Goal: Transaction & Acquisition: Purchase product/service

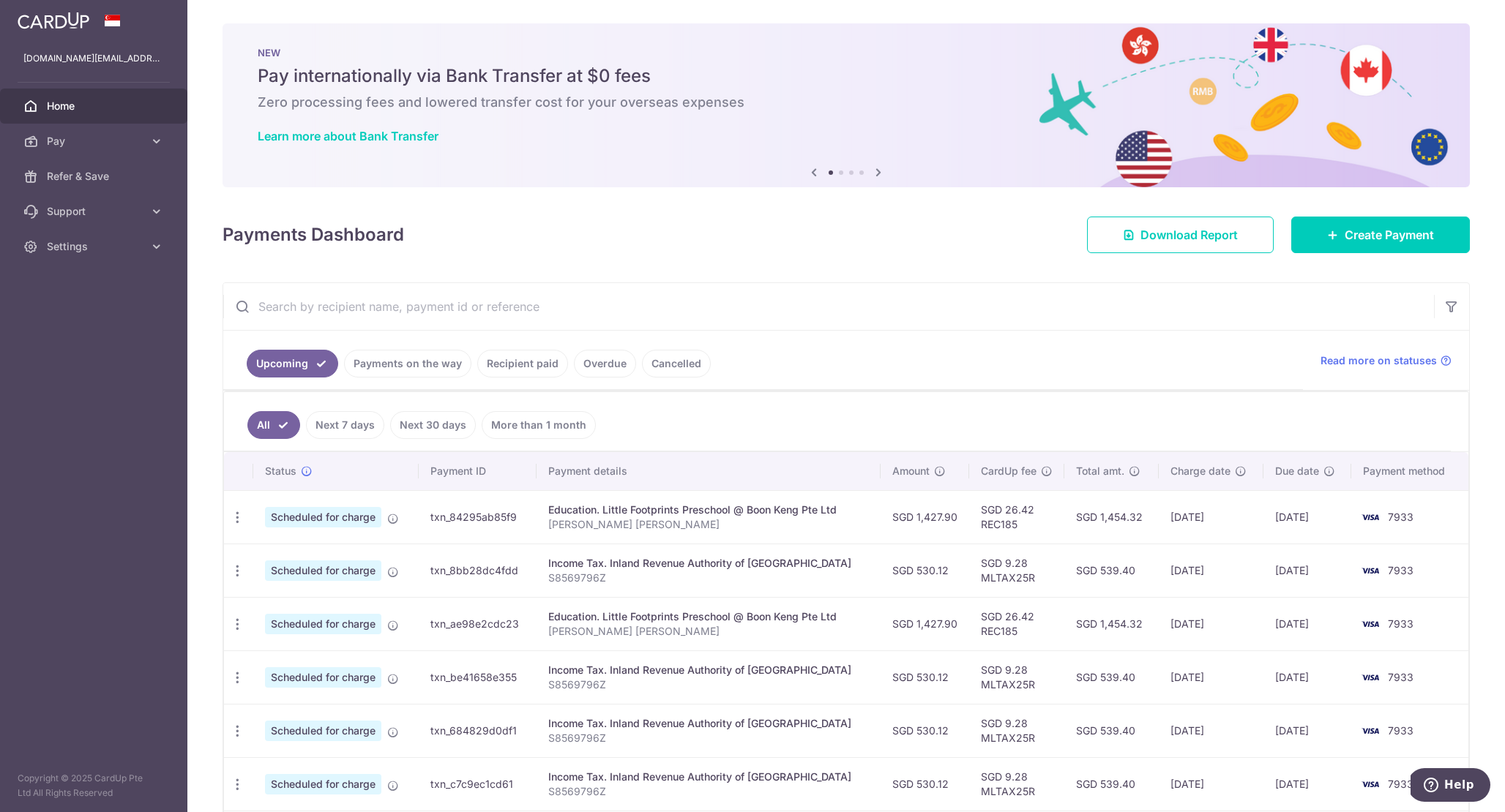
click at [516, 364] on link "Recipient paid" at bounding box center [522, 363] width 91 height 28
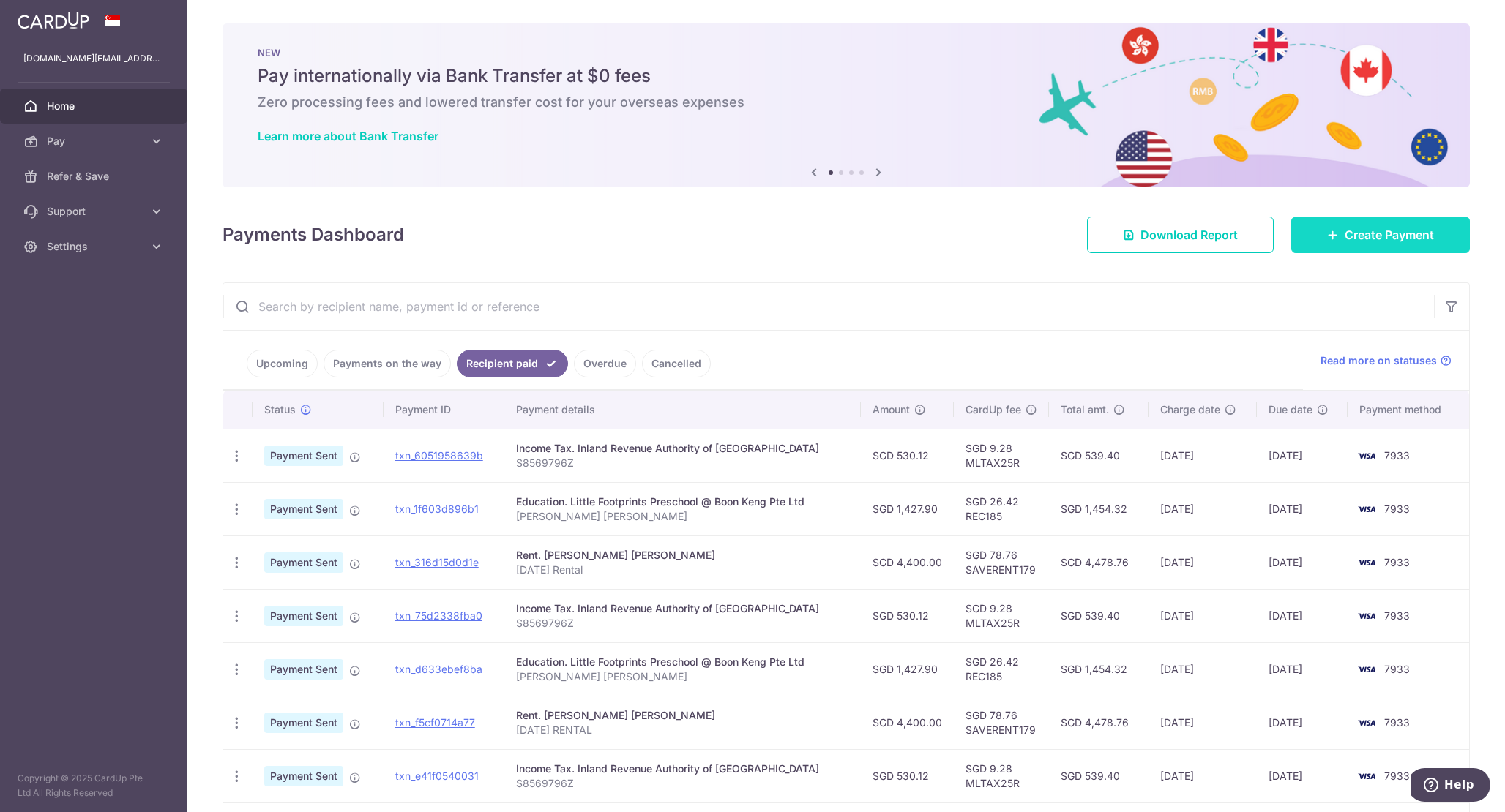
click at [1327, 237] on icon at bounding box center [1332, 235] width 12 height 12
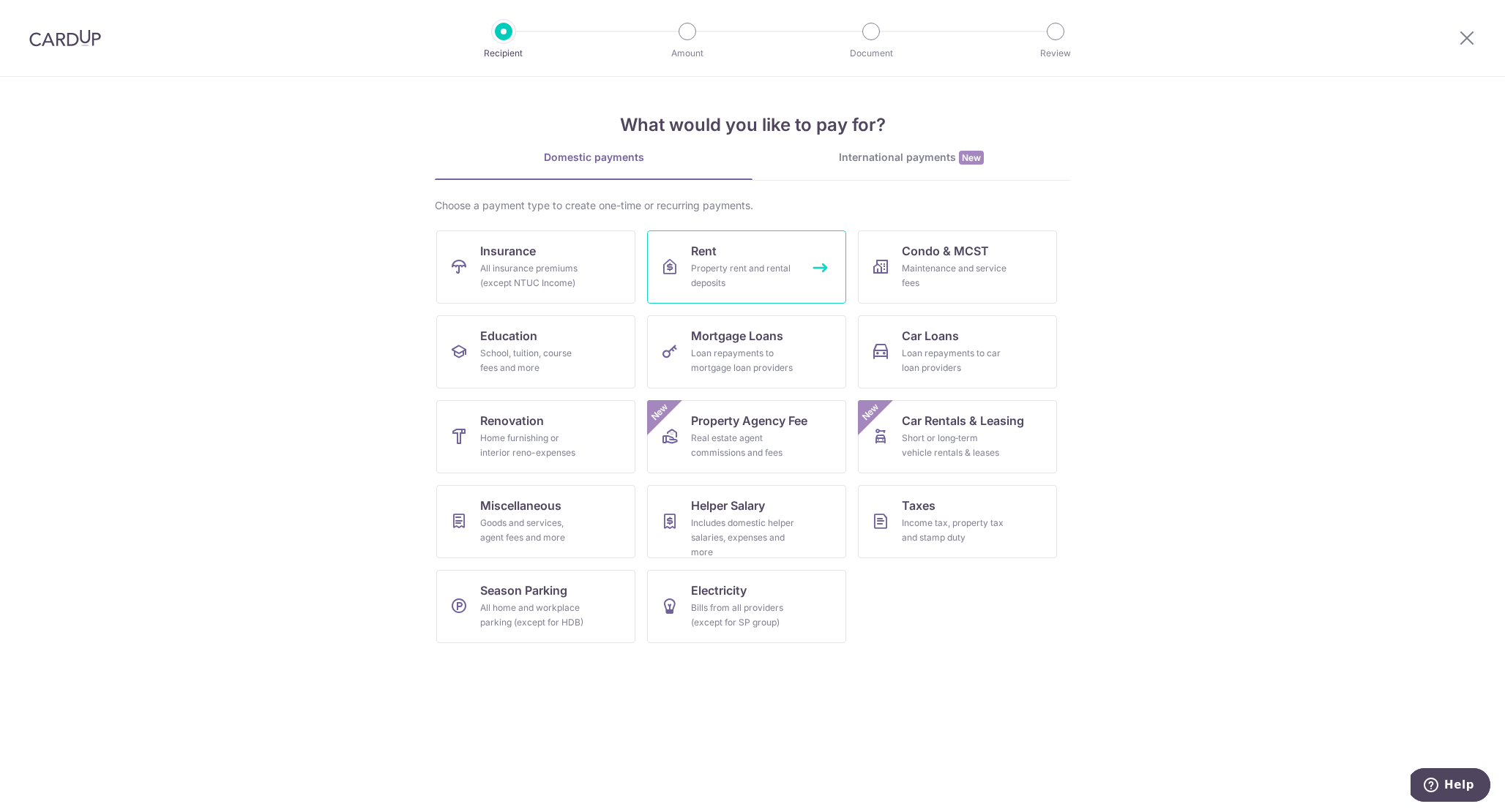
click at [735, 286] on div "Property rent and rental deposits" at bounding box center [744, 276] width 105 height 30
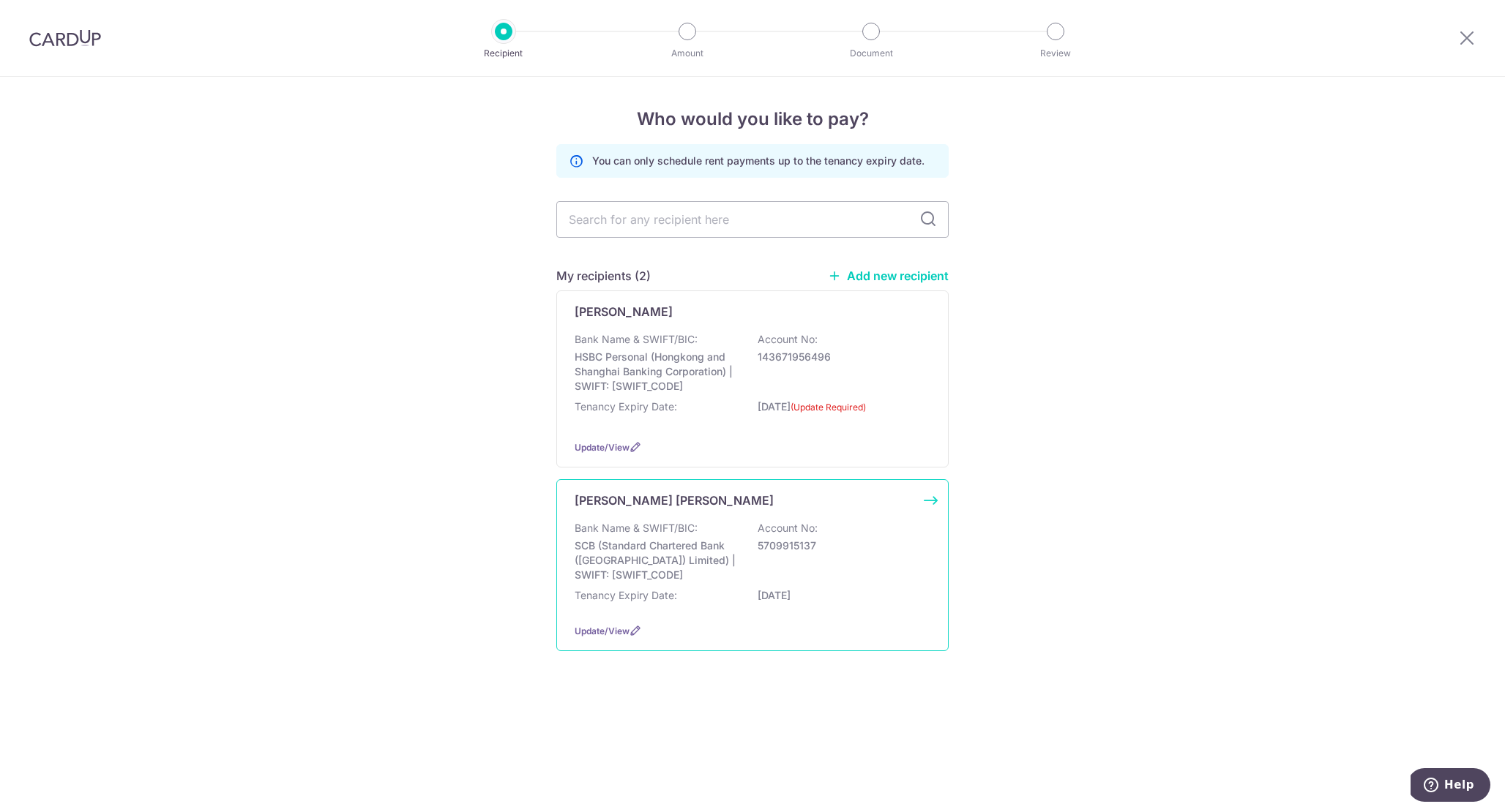
click at [722, 583] on p "SCB (Standard Chartered Bank ([GEOGRAPHIC_DATA]) Limited) | SWIFT: [SWIFT_CODE]" at bounding box center [656, 560] width 164 height 44
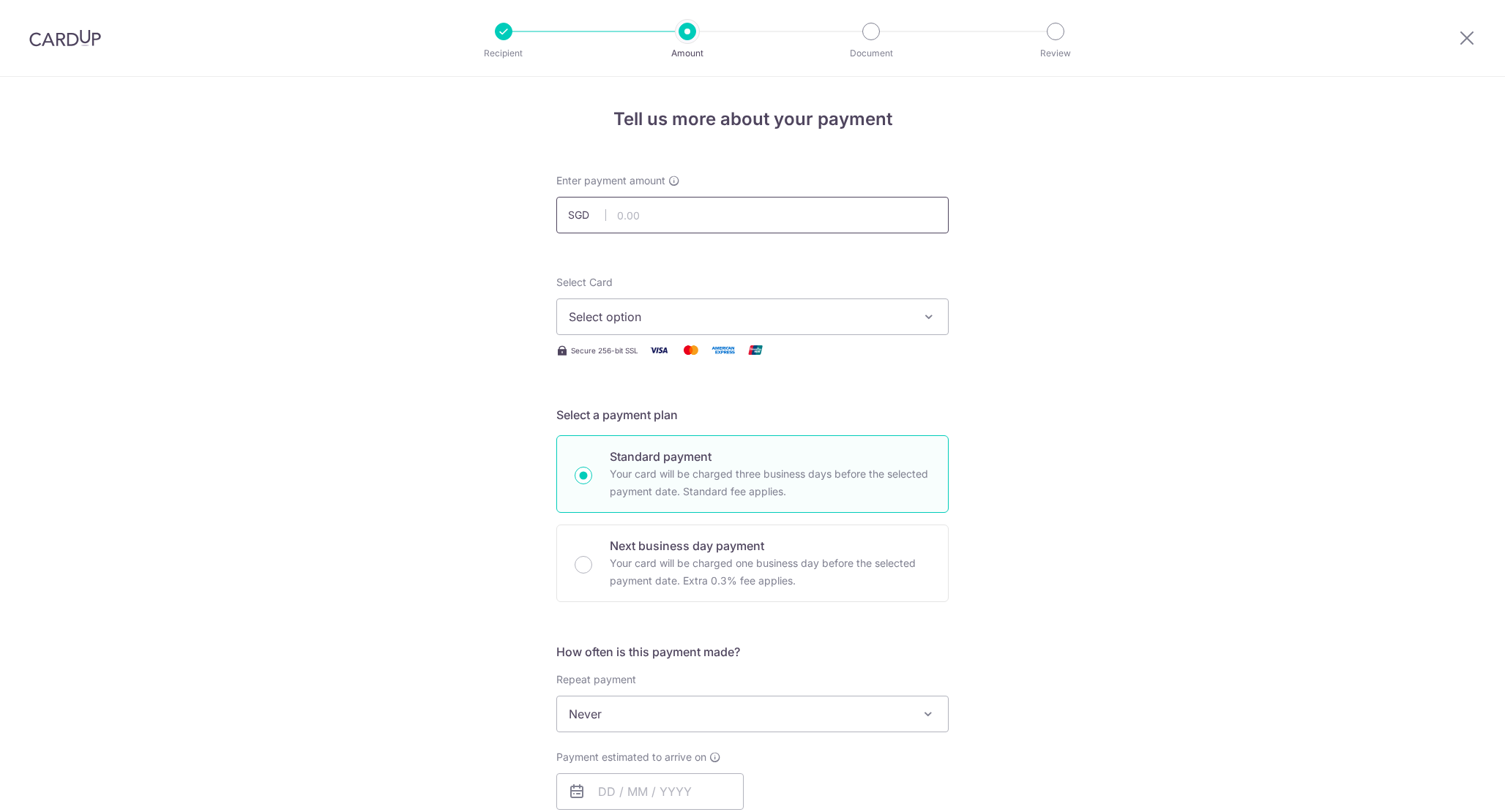
click at [694, 217] on input "text" at bounding box center [752, 215] width 393 height 36
click at [696, 309] on span "Select option" at bounding box center [739, 317] width 341 height 18
type input "4,400.00"
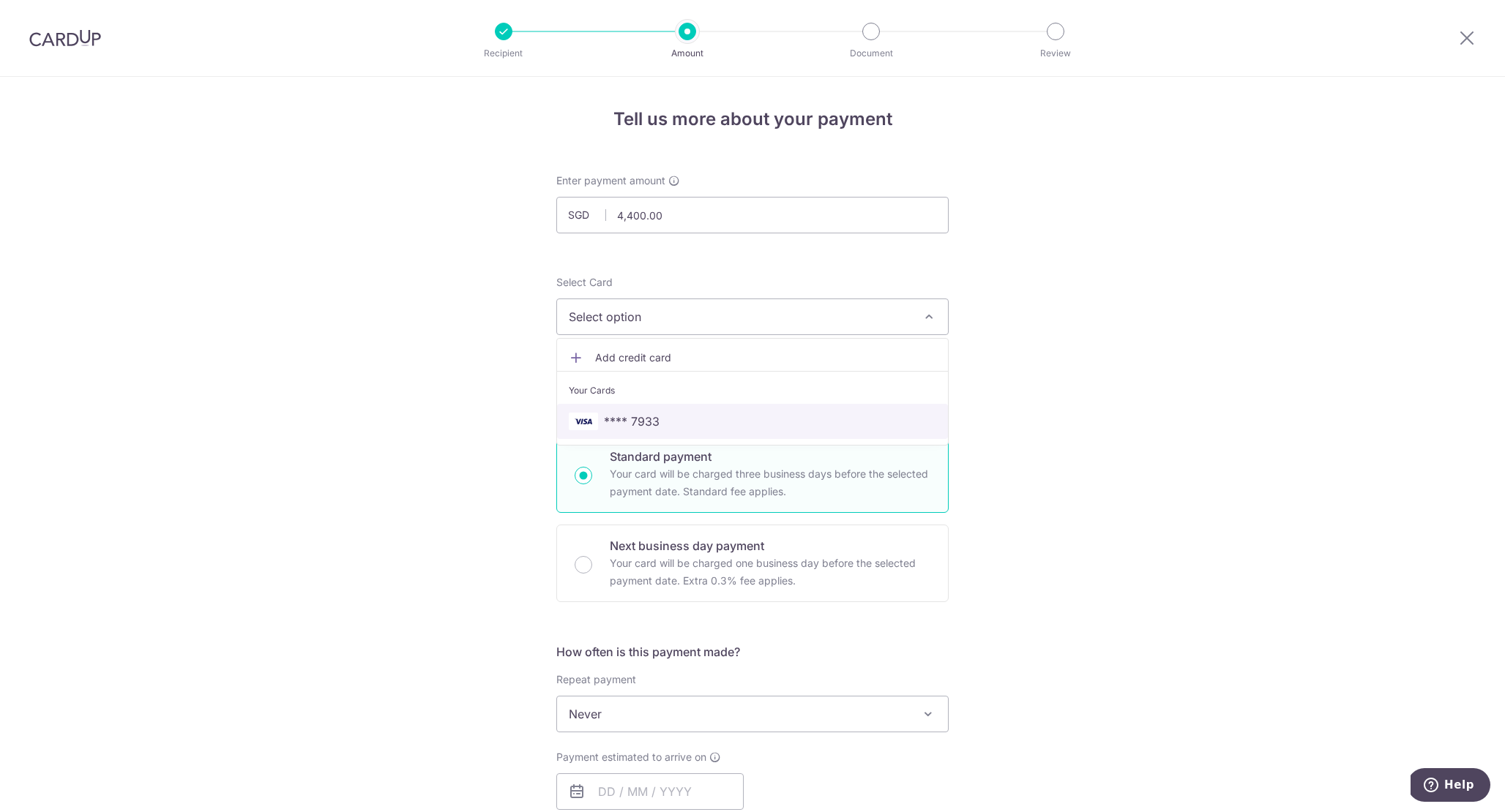
click at [699, 418] on span "**** 7933" at bounding box center [752, 421] width 367 height 18
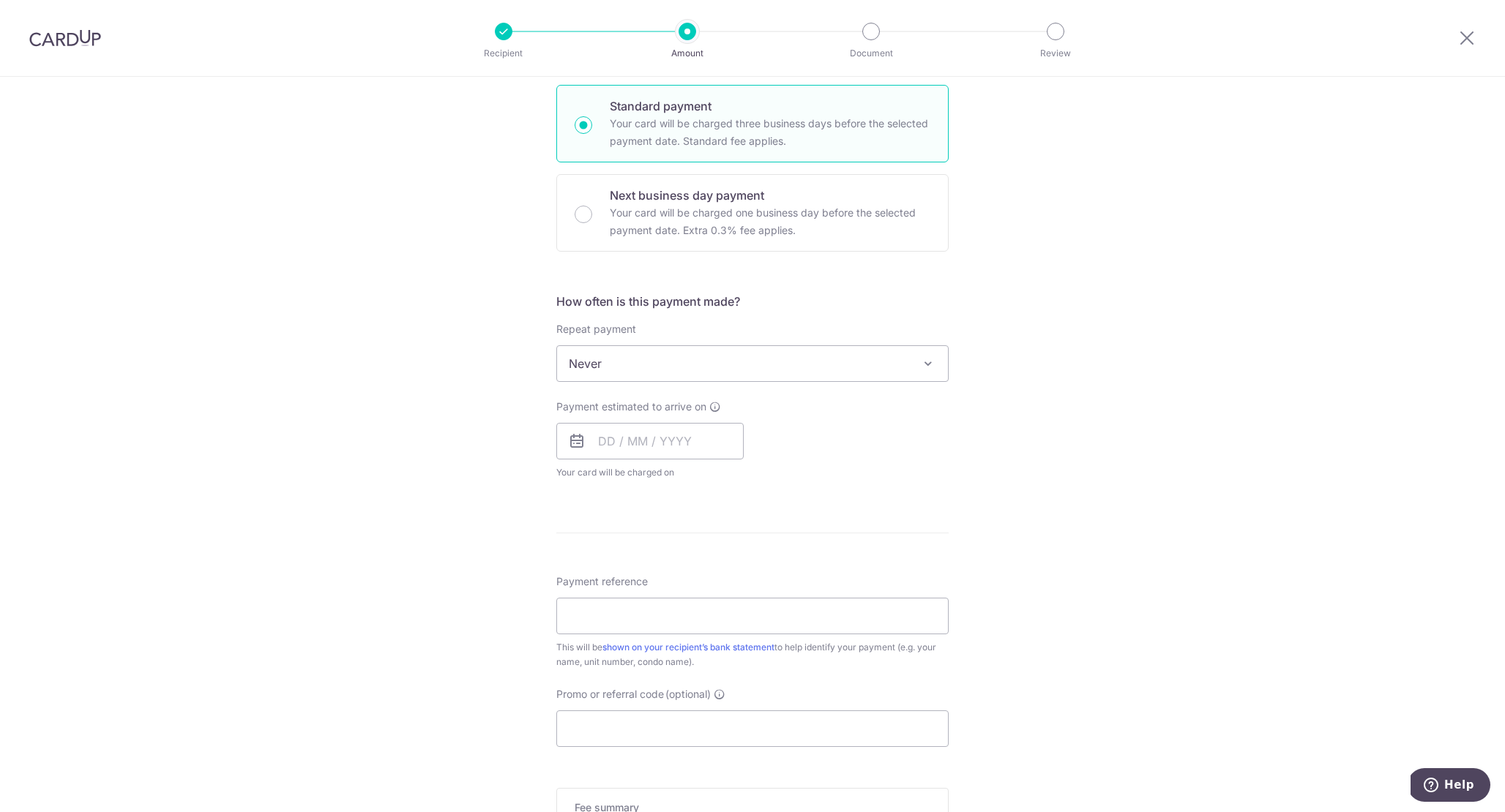
scroll to position [389, 0]
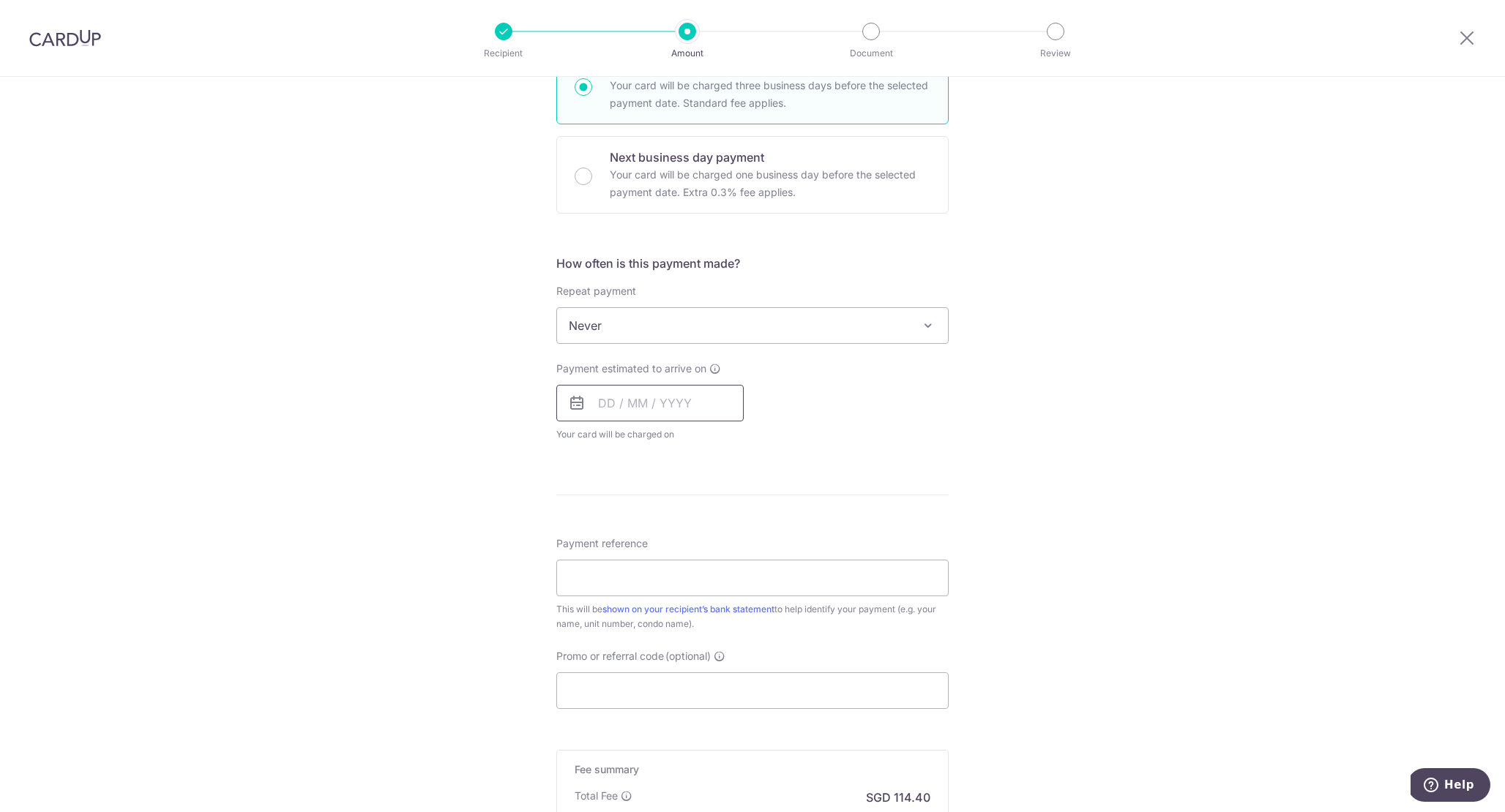
click at [601, 417] on input "text" at bounding box center [650, 403] width 187 height 36
click at [732, 568] on link "19" at bounding box center [733, 566] width 24 height 24
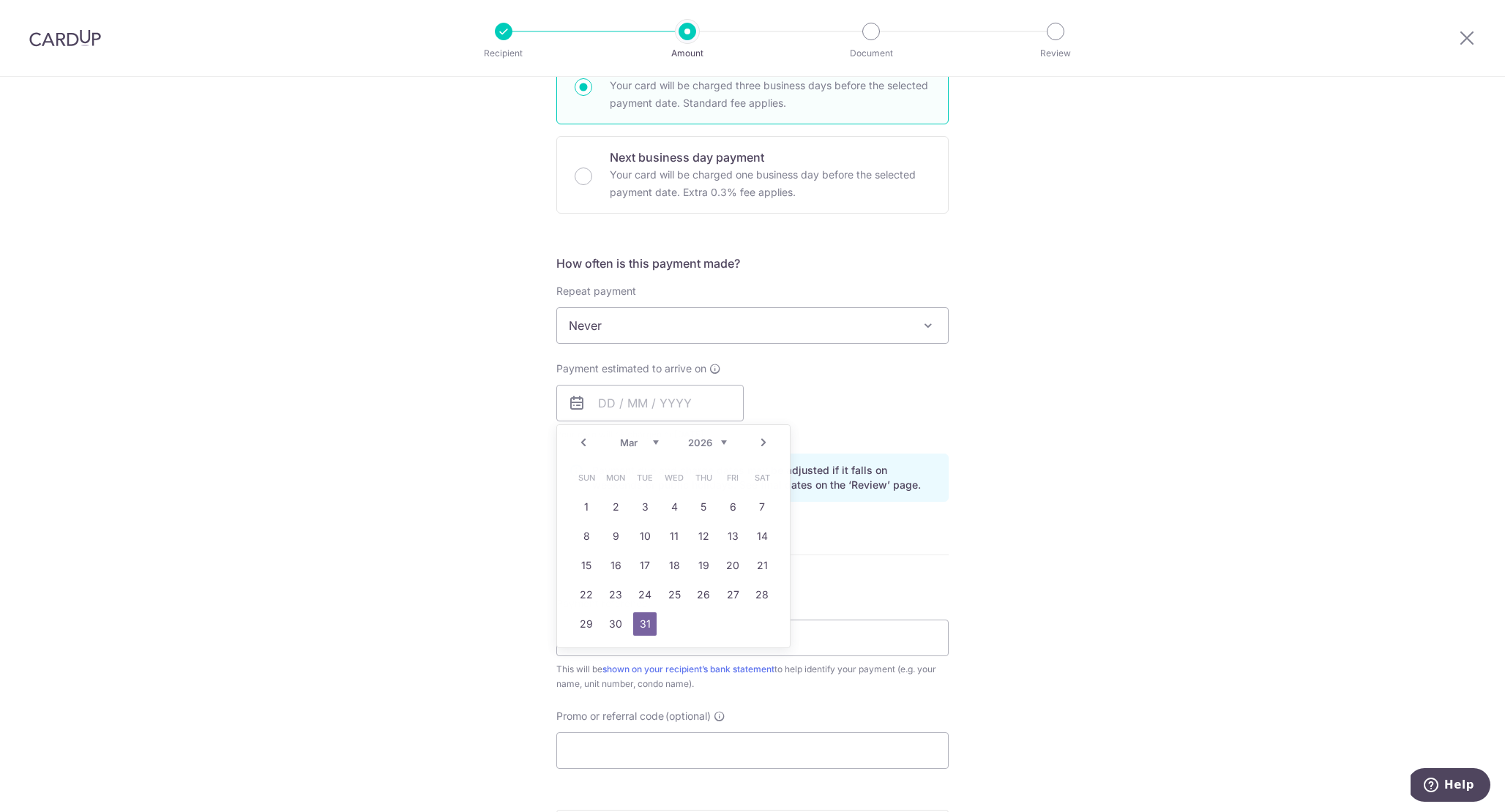
type input "[DATE]"
click at [783, 640] on input "Payment reference" at bounding box center [752, 637] width 393 height 36
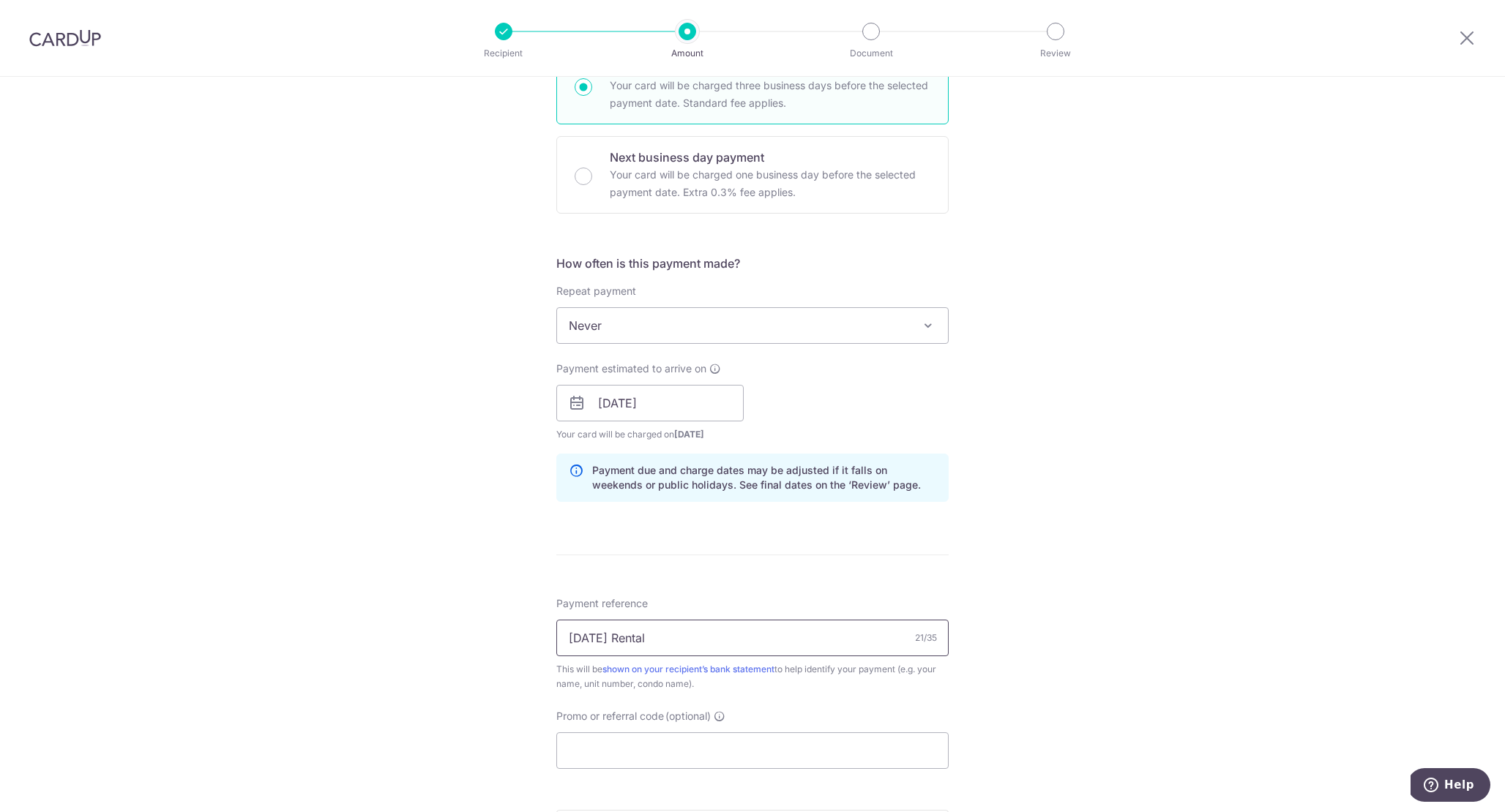
type input "September 2025 Rental"
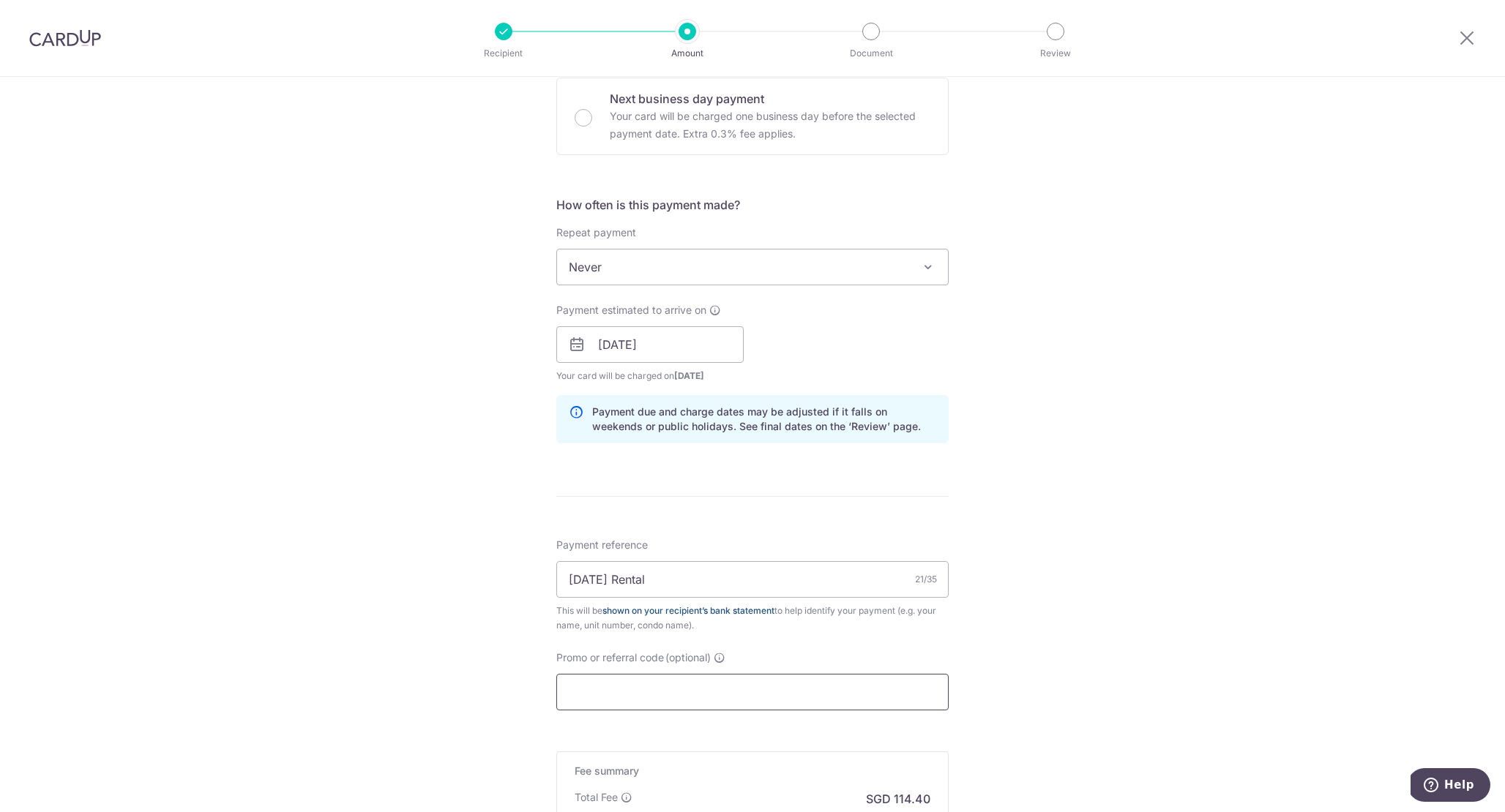
scroll to position [469, 0]
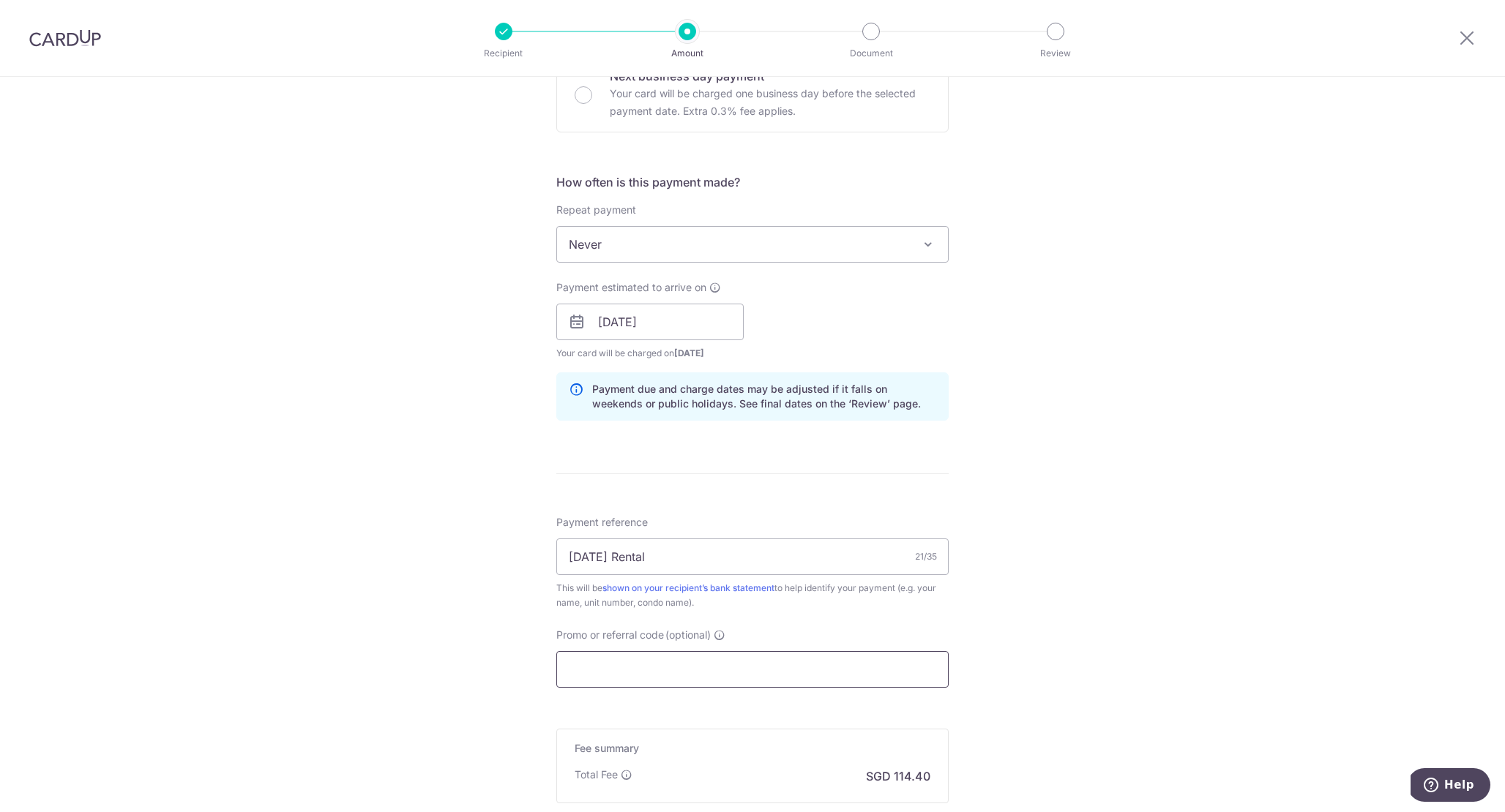
click at [795, 675] on input "Promo or referral code (optional)" at bounding box center [752, 668] width 393 height 36
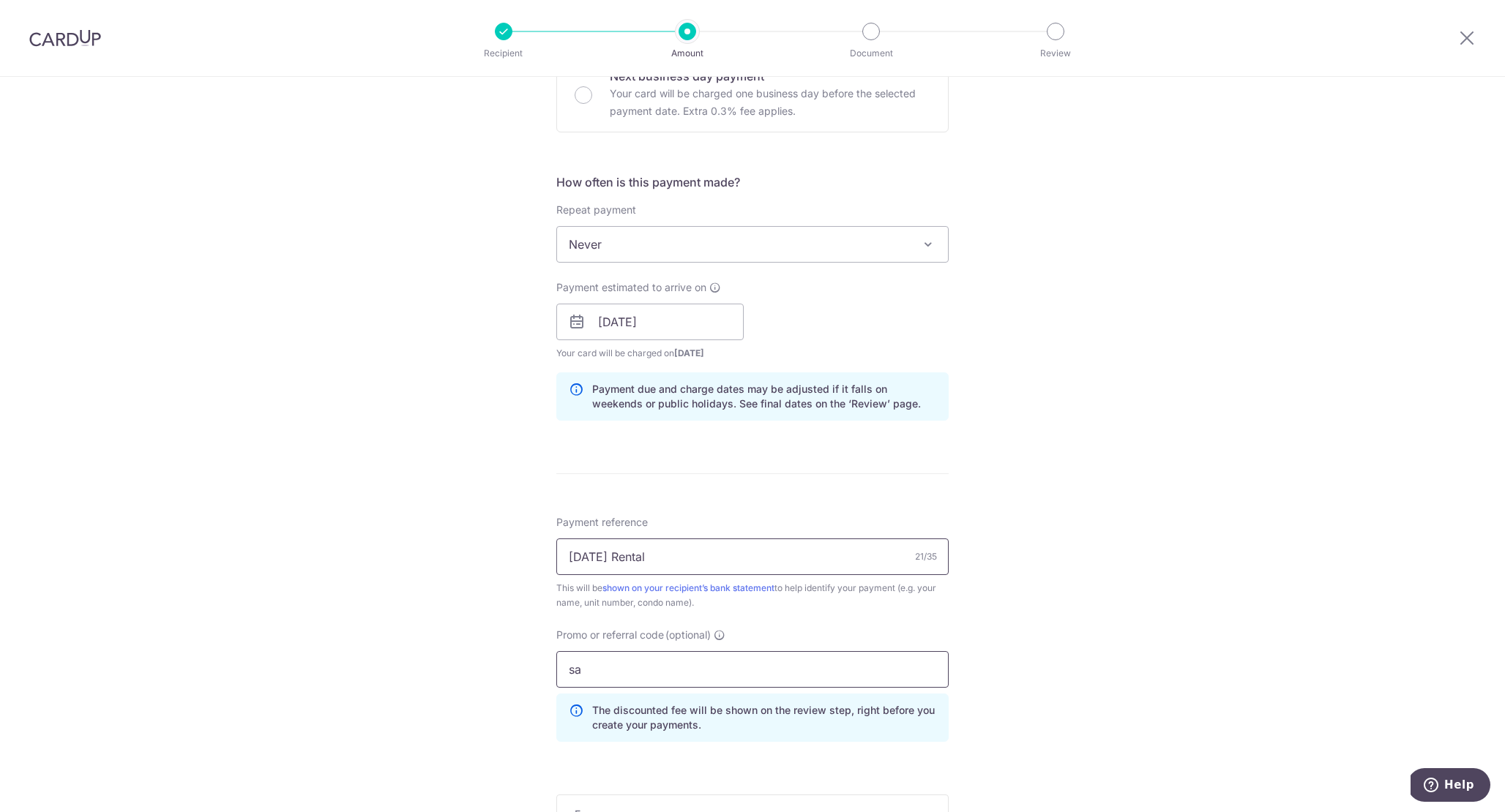
type input "s"
type input "SAVE"
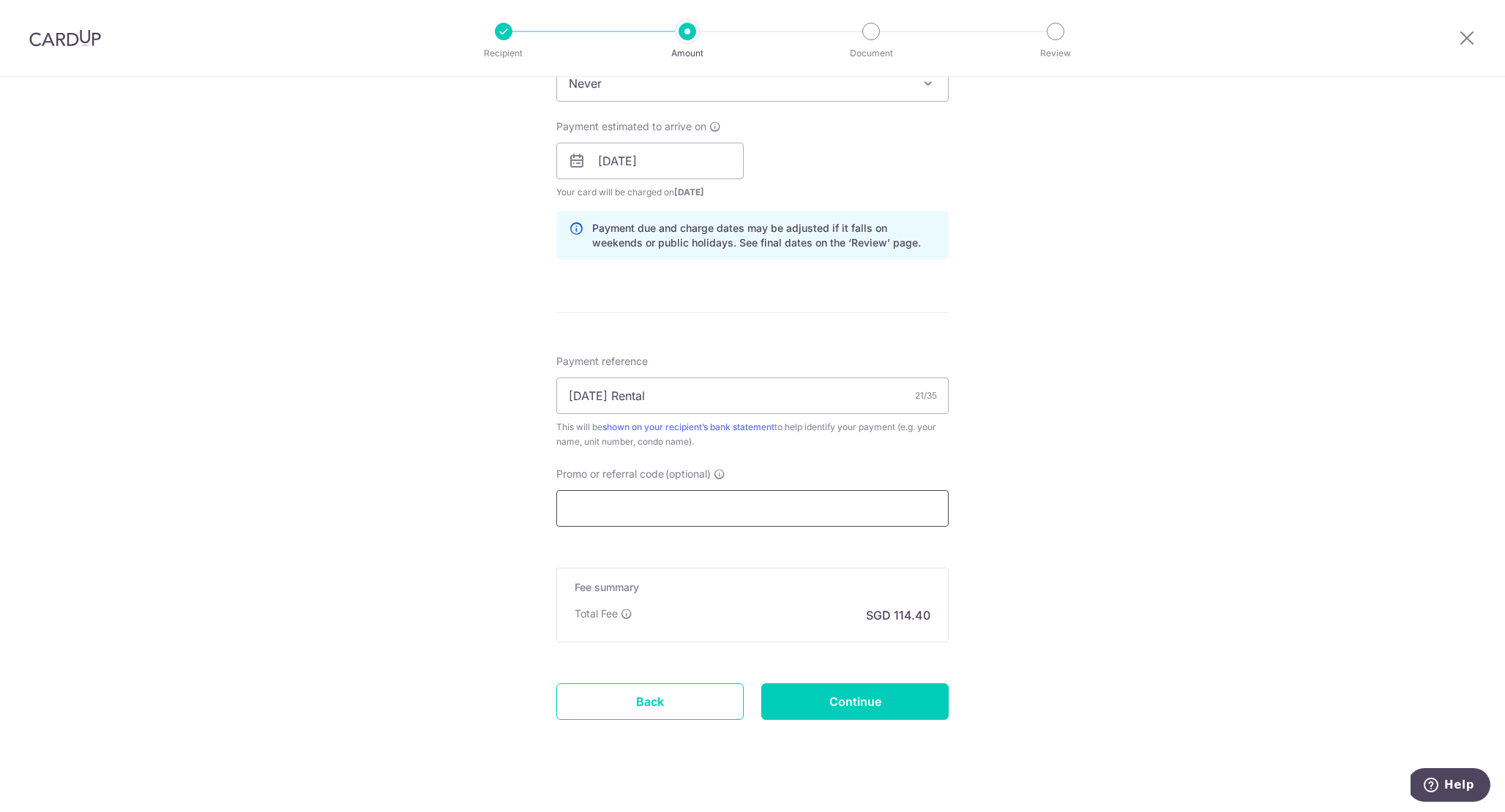
scroll to position [646, 0]
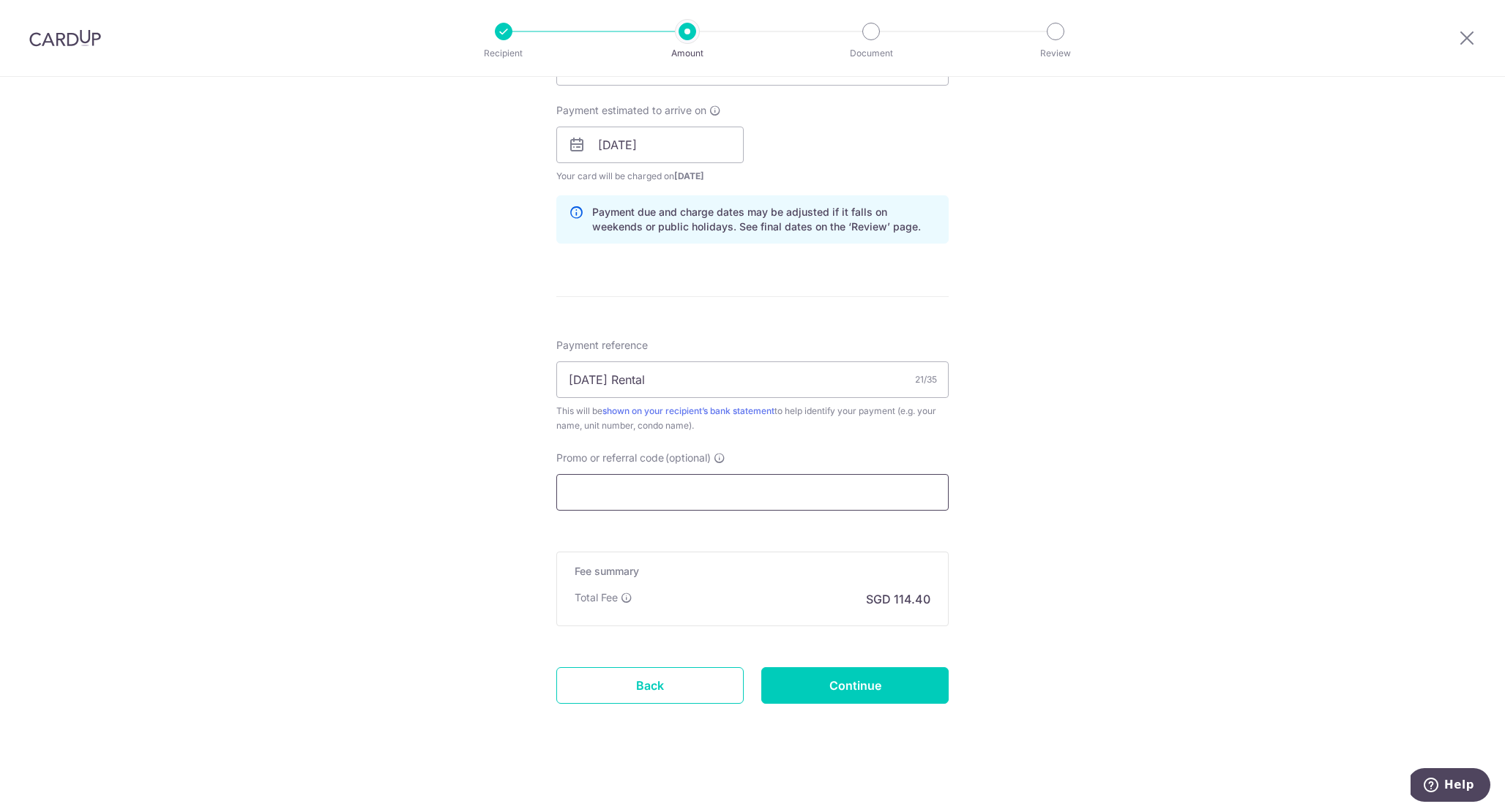
paste input "SAVERENT179"
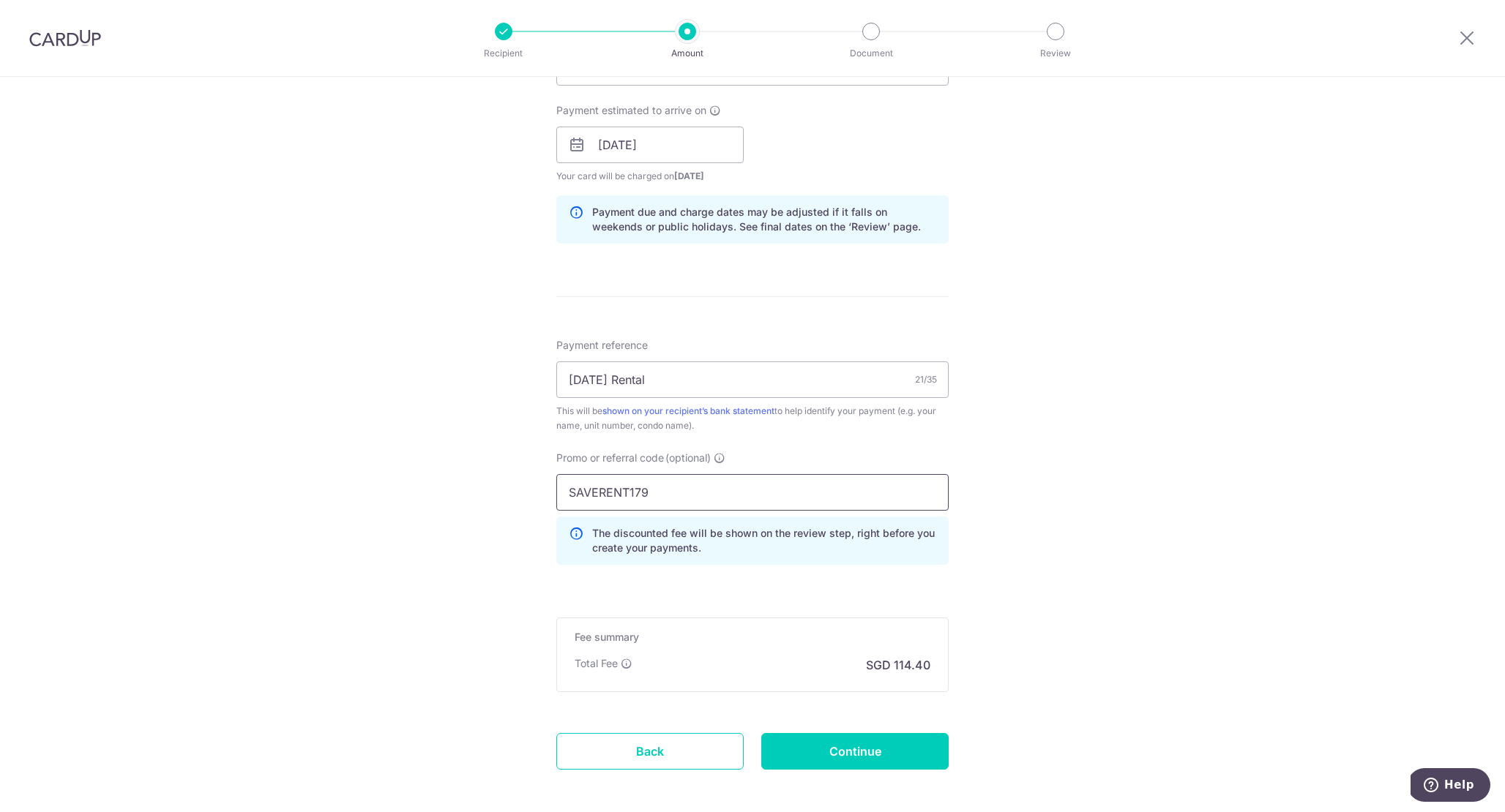
type input "SAVERENT179"
click at [781, 579] on form "Enter payment amount SGD 4,400.00 4400.00 Select Card **** 7933 Add credit card…" at bounding box center [752, 169] width 393 height 1284
click at [836, 749] on input "Continue" at bounding box center [855, 751] width 187 height 36
type input "Create Schedule"
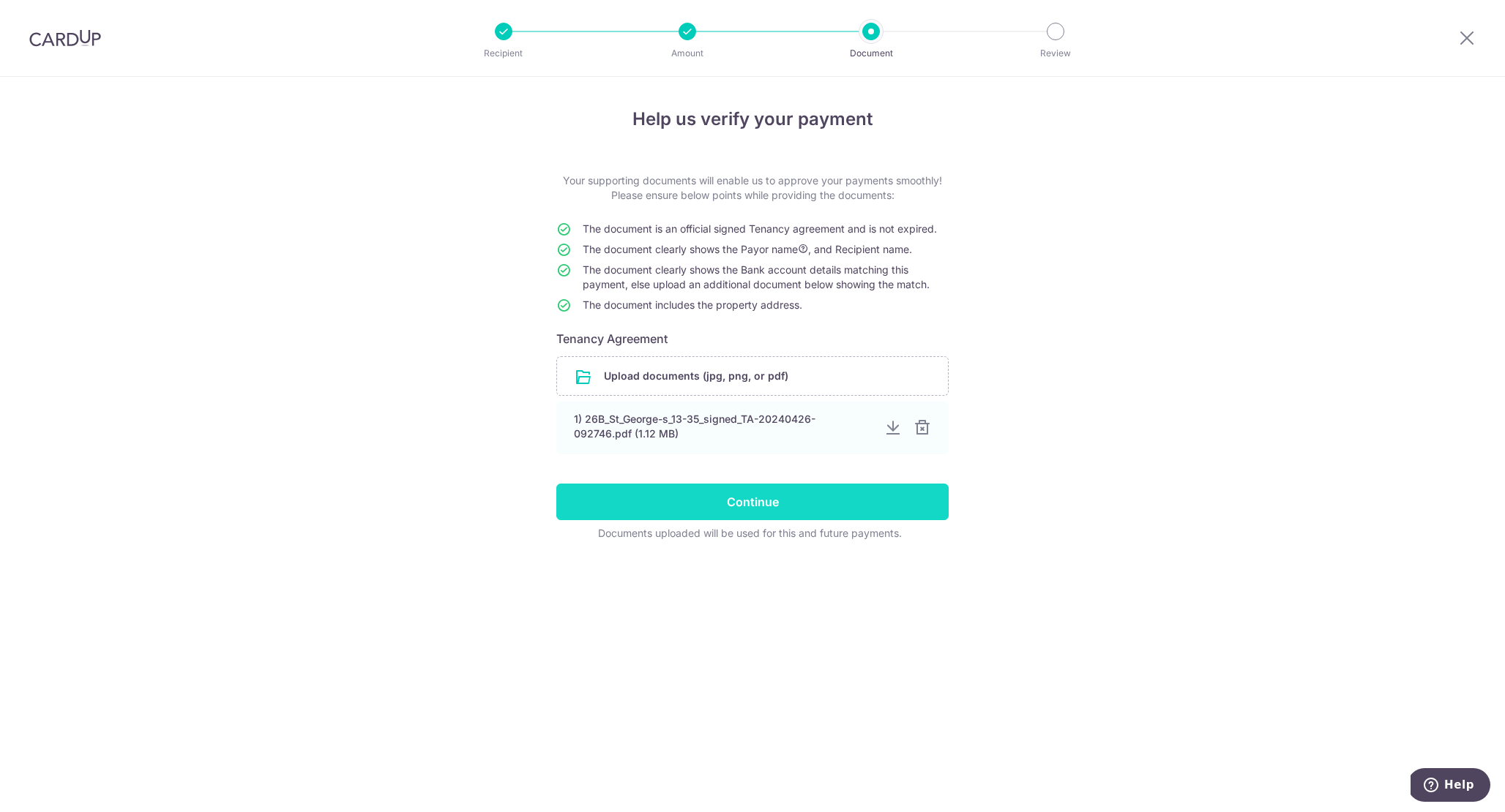
click at [794, 504] on input "Continue" at bounding box center [752, 501] width 393 height 36
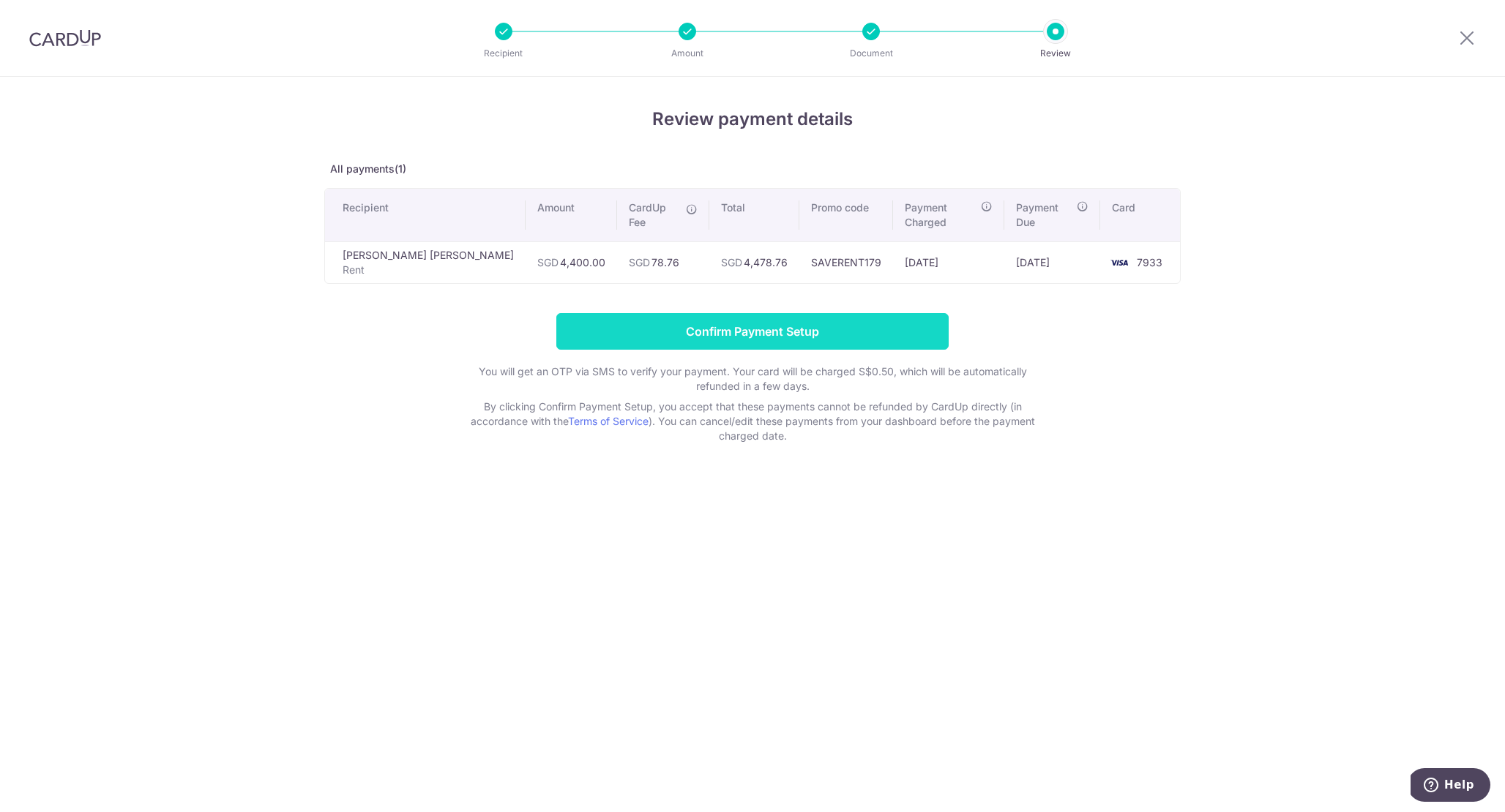
click at [841, 318] on input "Confirm Payment Setup" at bounding box center [752, 331] width 393 height 36
